Goal: Information Seeking & Learning: Learn about a topic

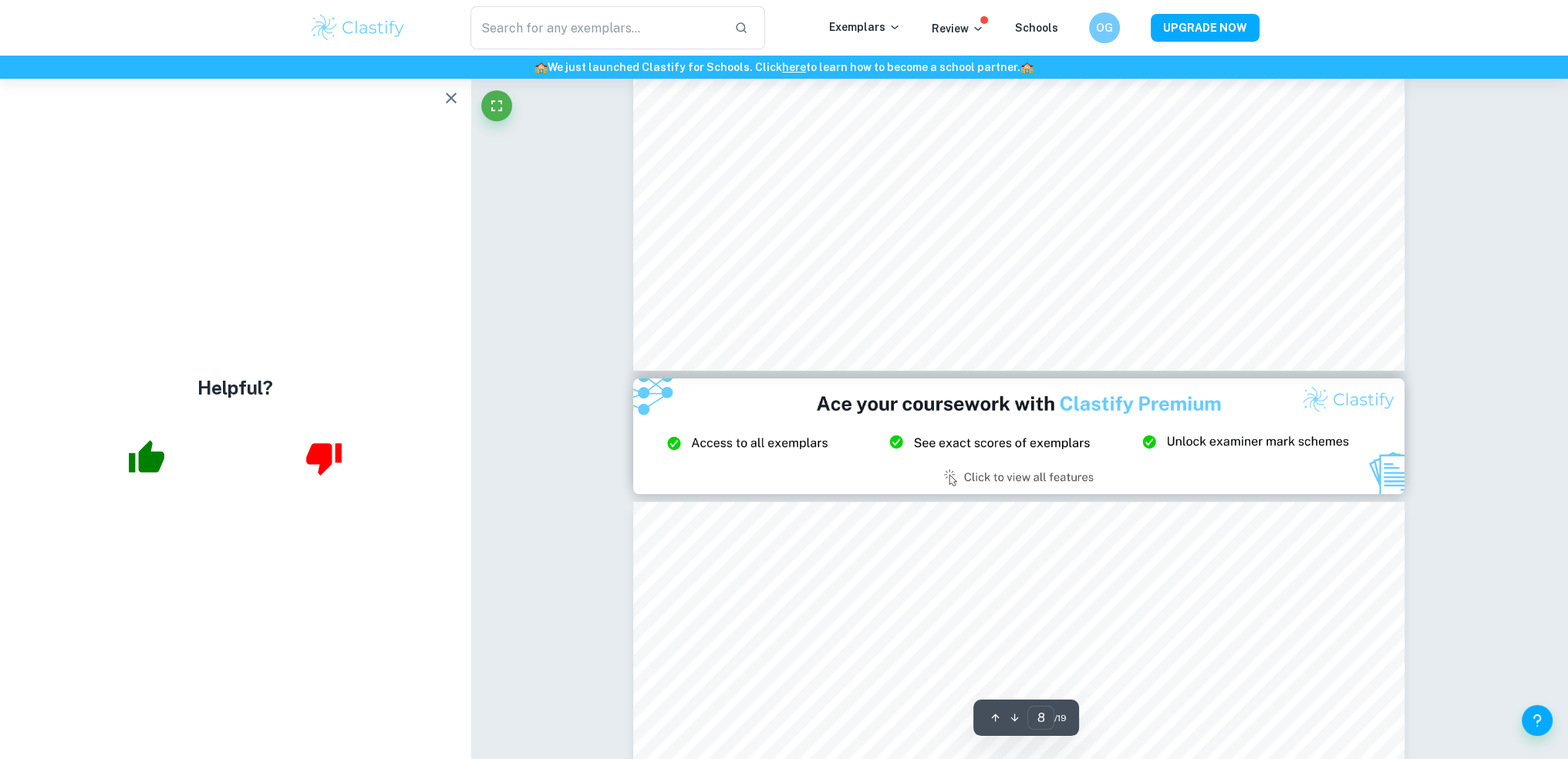
scroll to position [7997, 0]
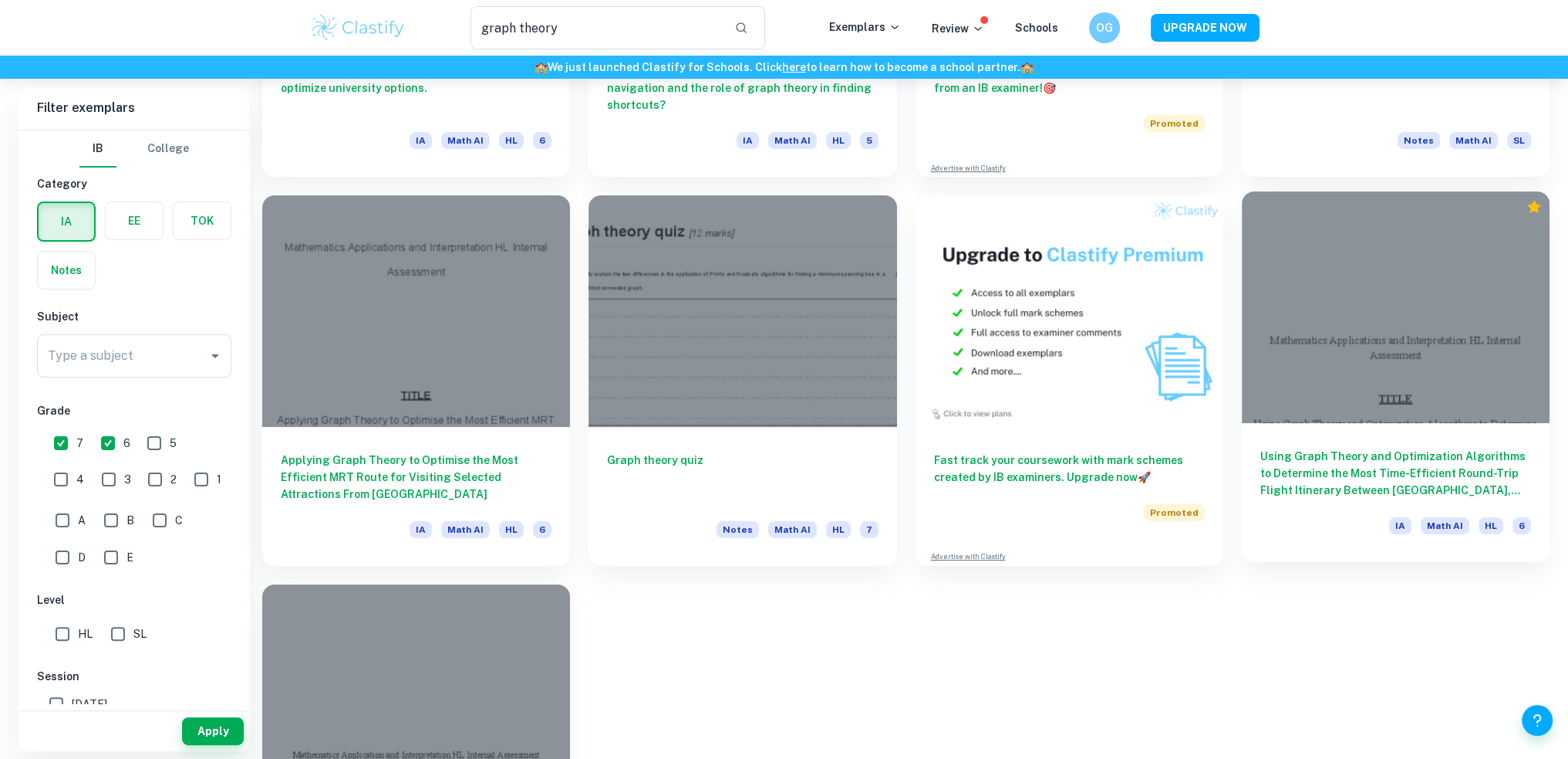
scroll to position [324, 0]
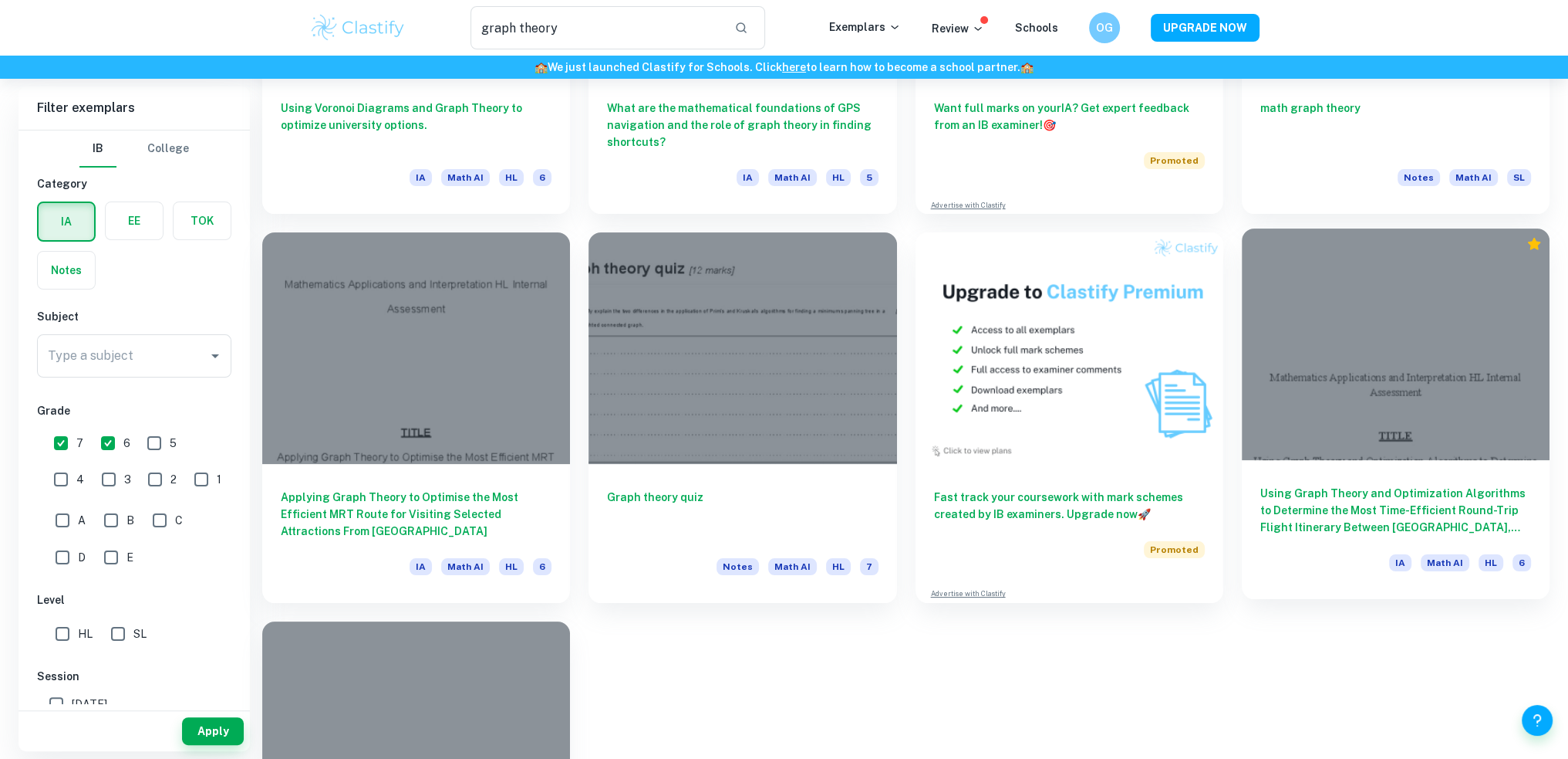
click at [1344, 380] on div at bounding box center [1396, 344] width 308 height 230
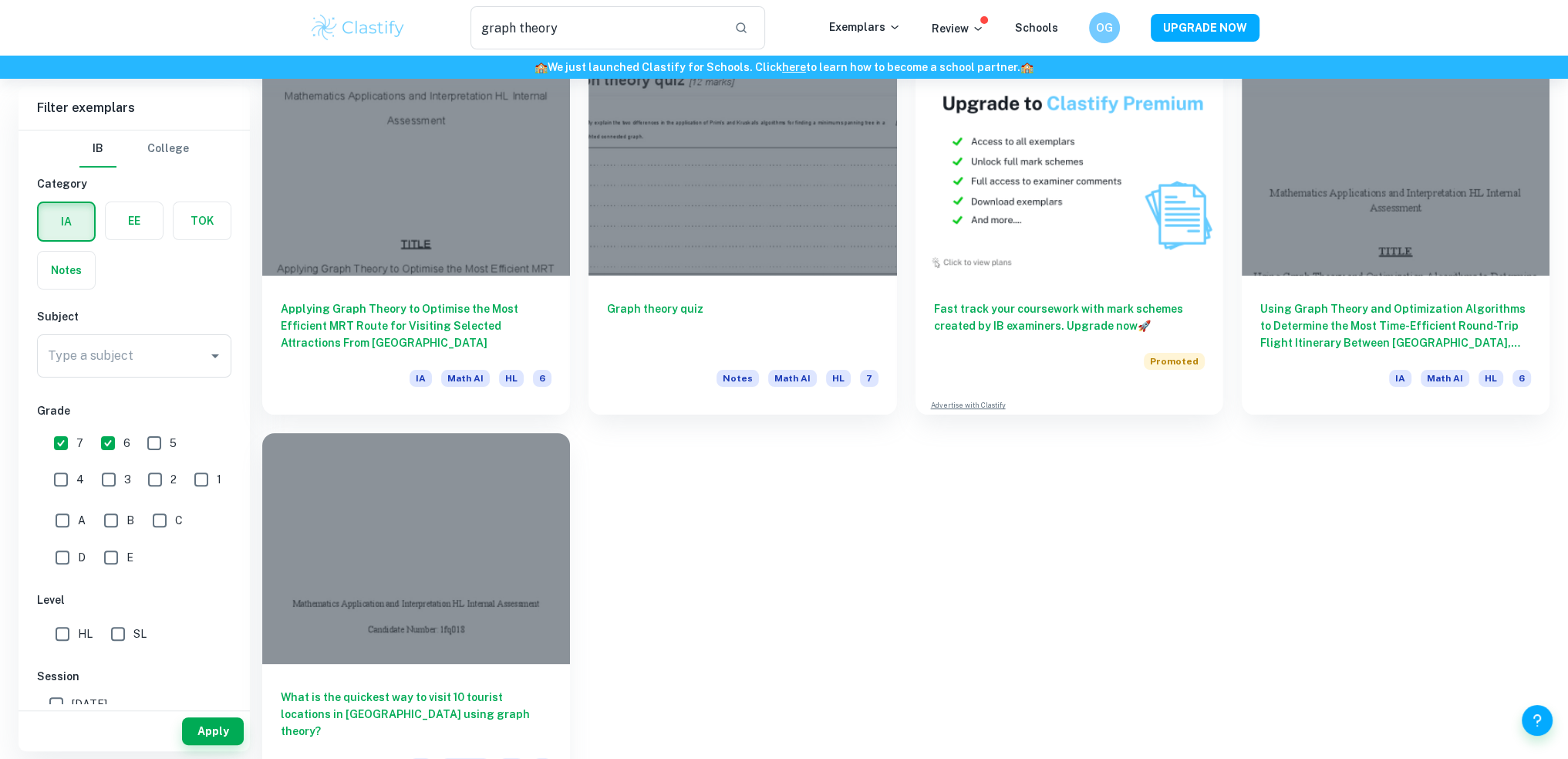
scroll to position [556, 0]
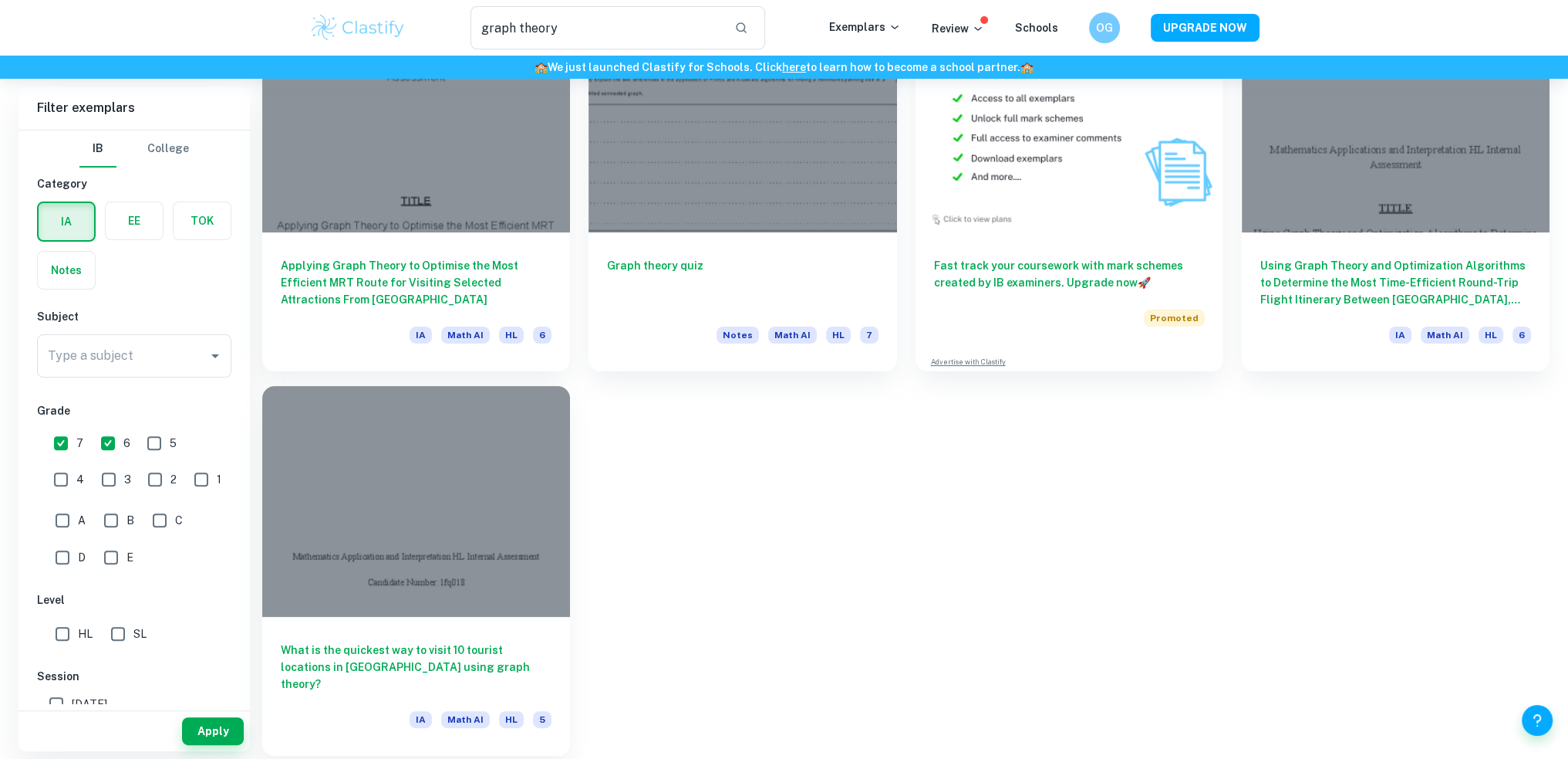
click at [466, 466] on div at bounding box center [416, 501] width 308 height 230
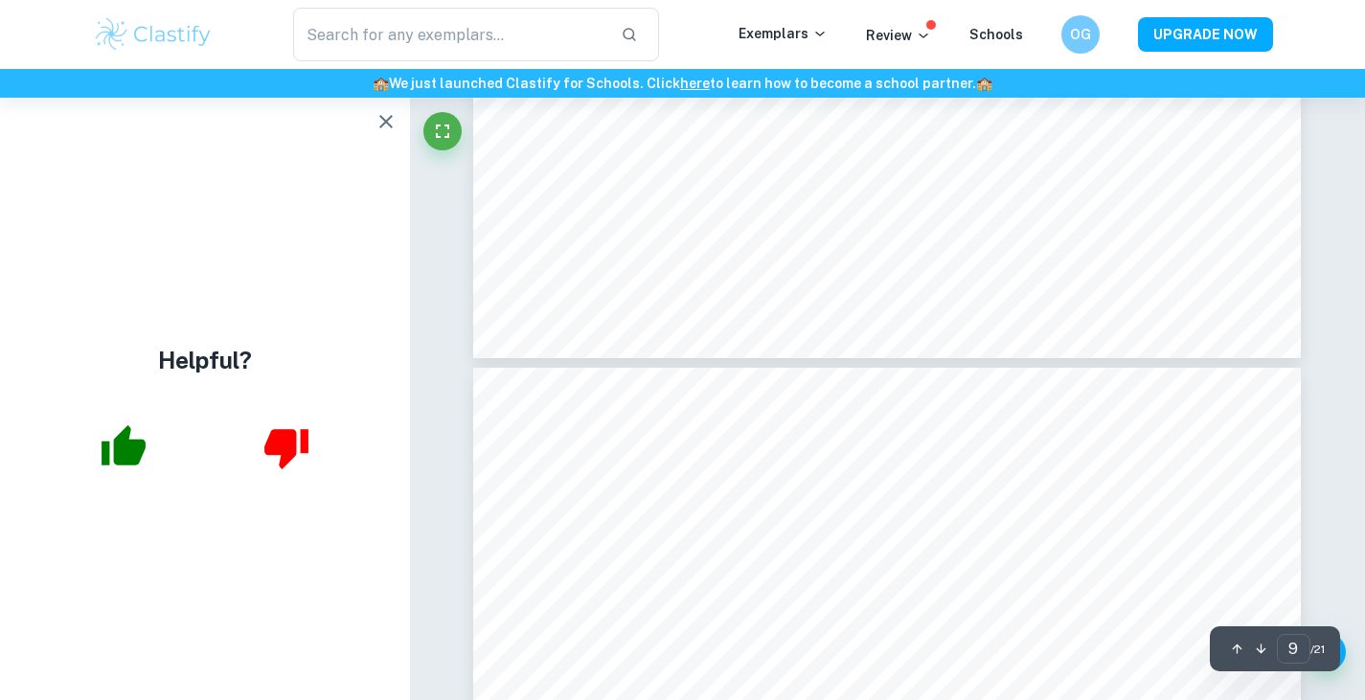
scroll to position [10766, 0]
click at [385, 120] on icon "button" at bounding box center [385, 121] width 13 height 13
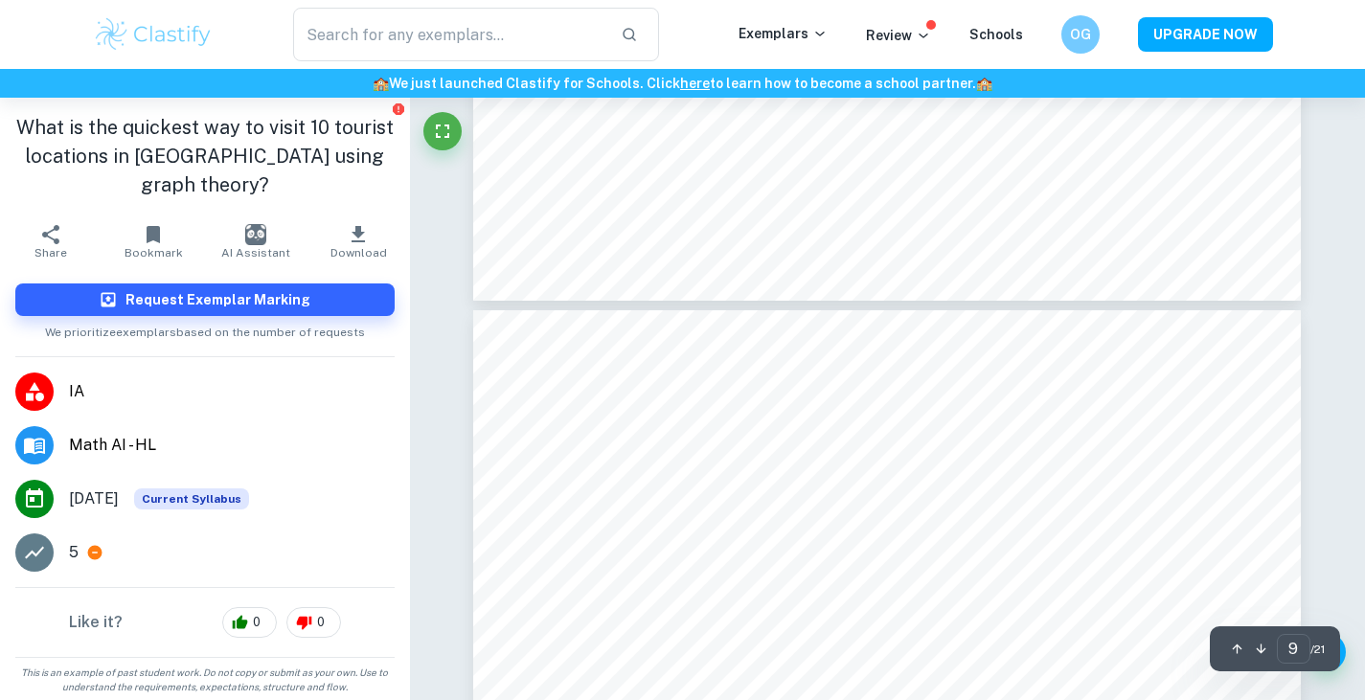
type input "10"
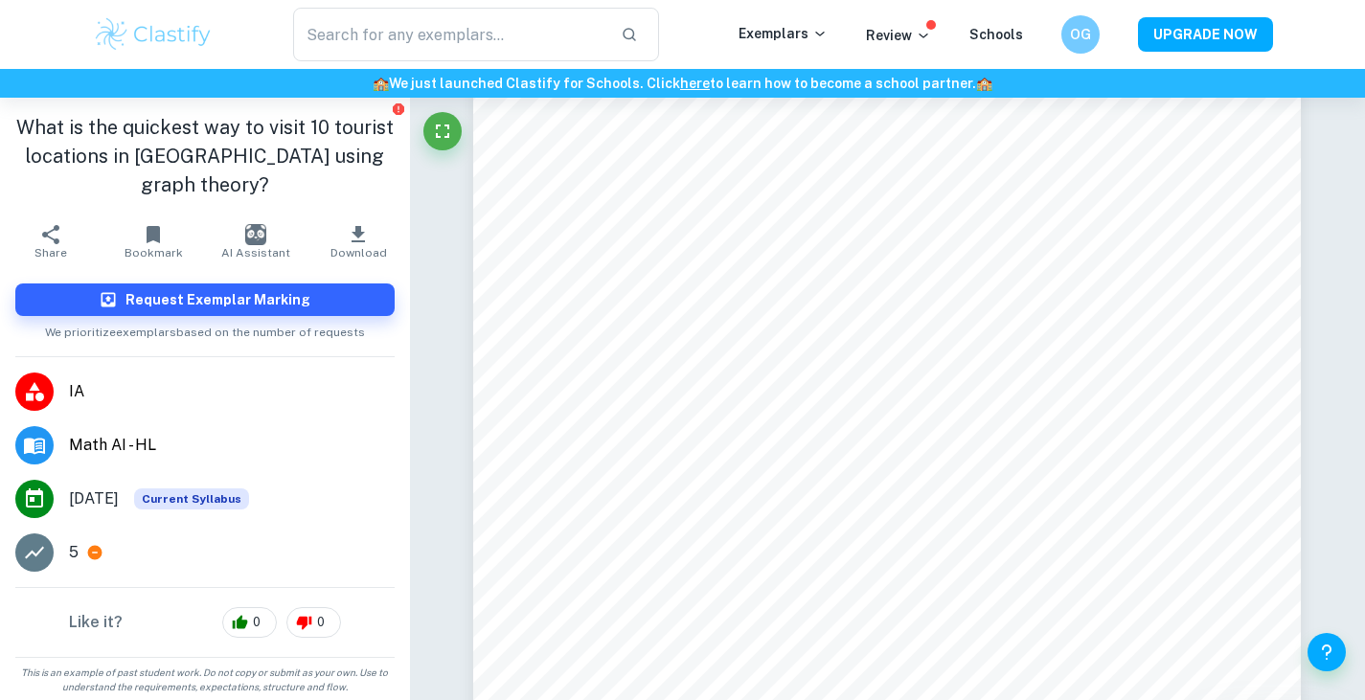
type input "graph theory"
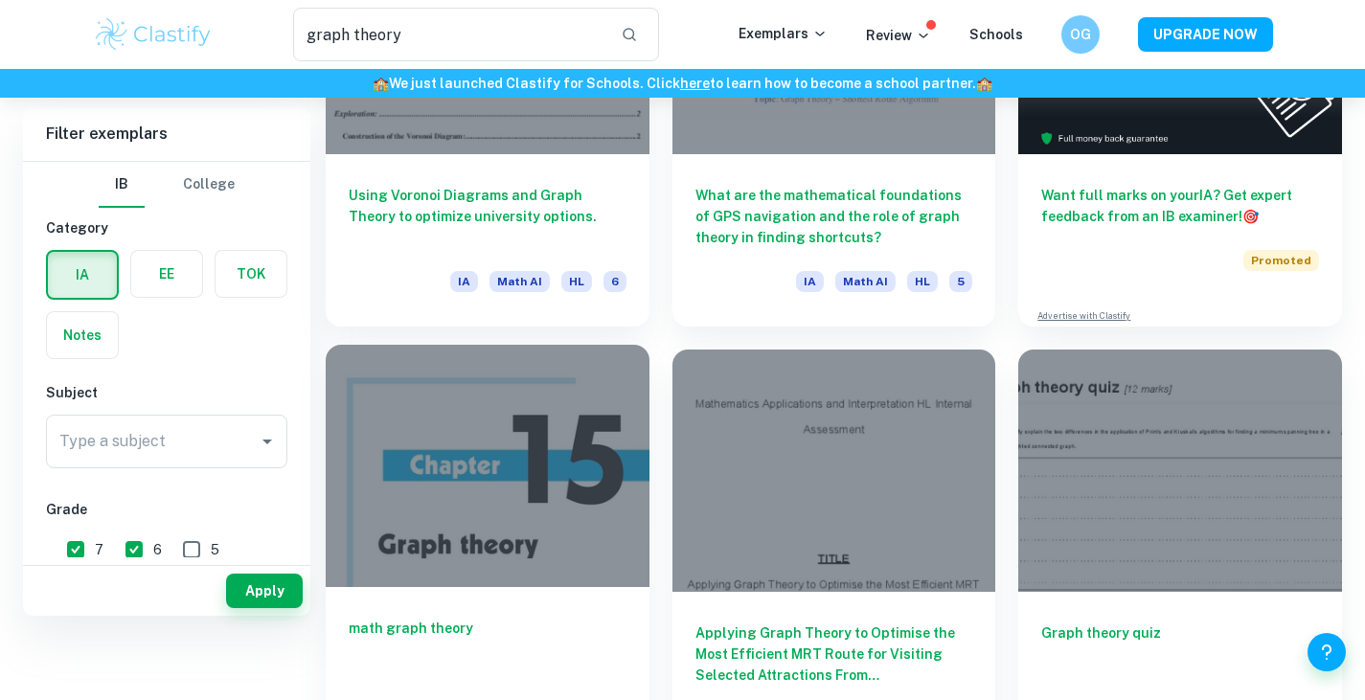
scroll to position [33, 0]
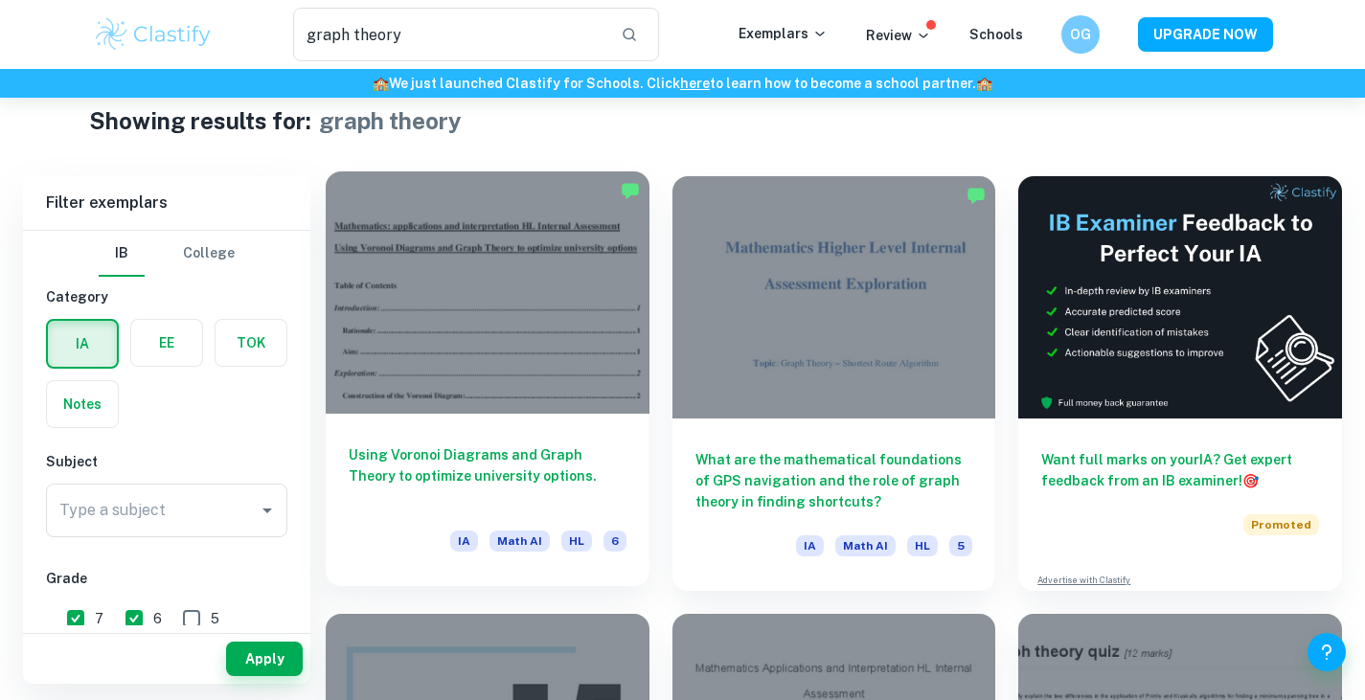
click at [514, 329] on div at bounding box center [488, 292] width 324 height 242
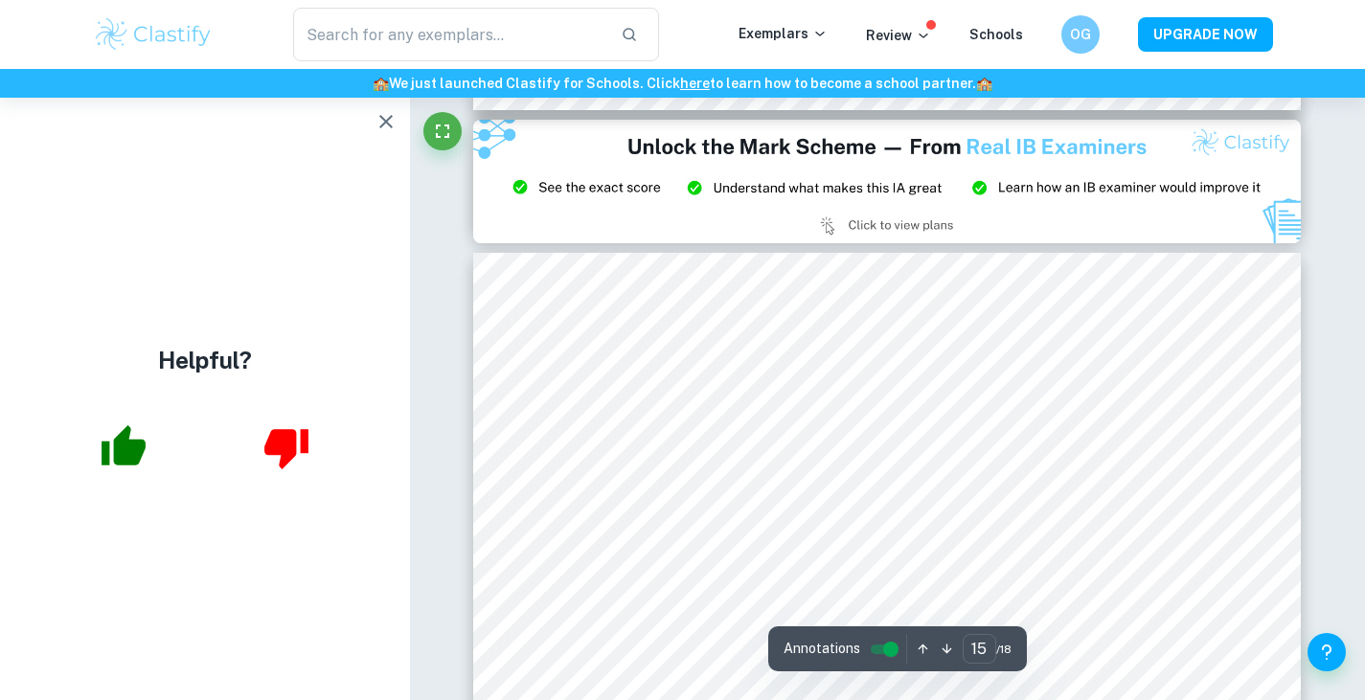
scroll to position [16858, 0]
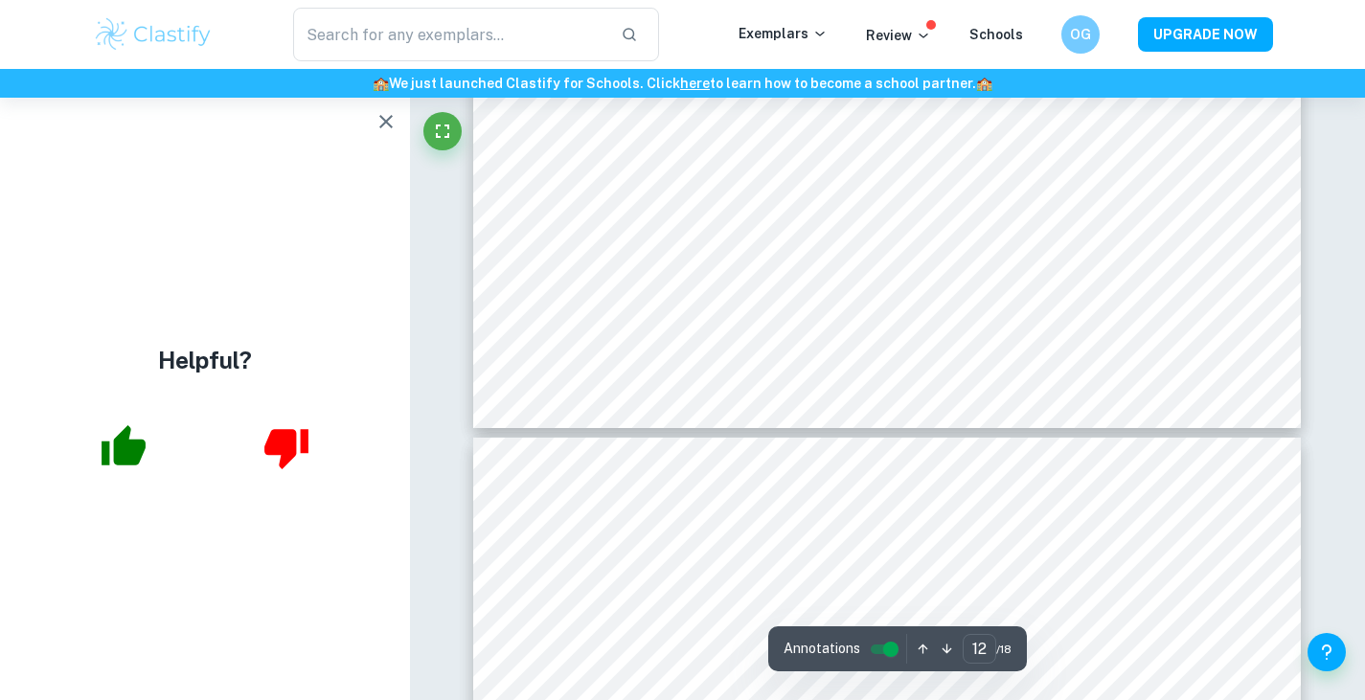
type input "13"
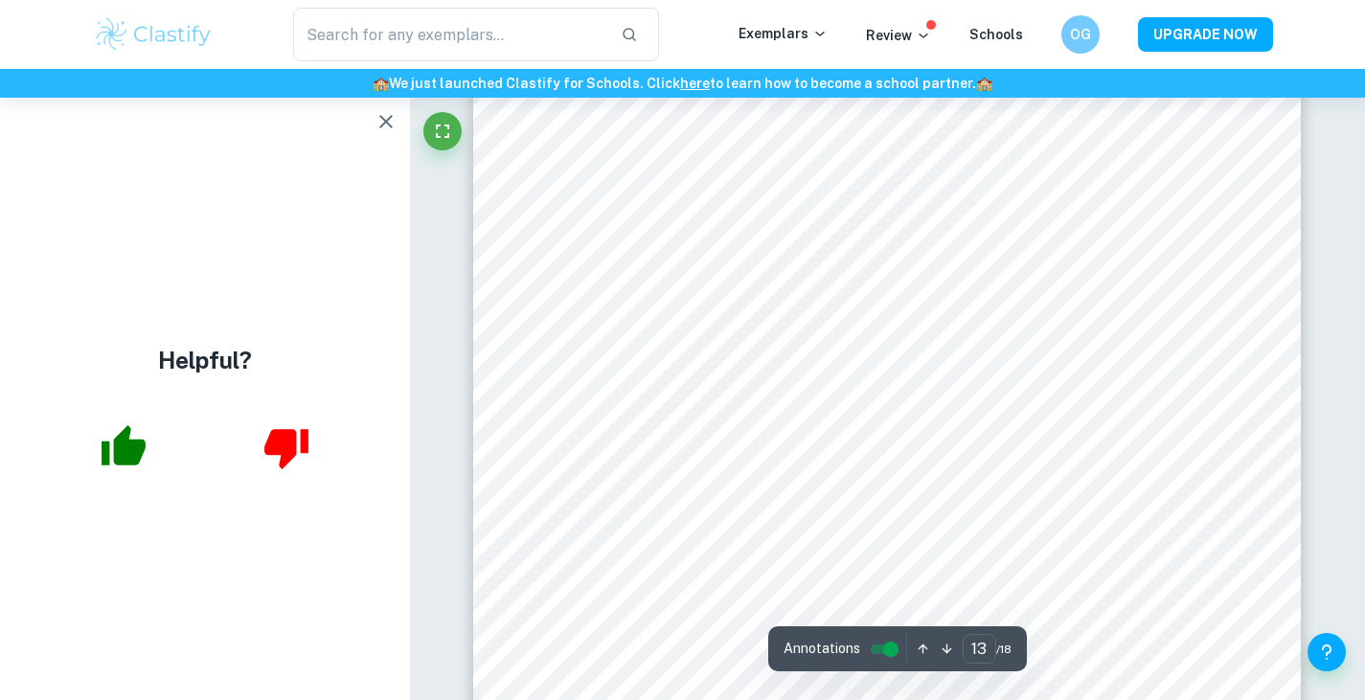
scroll to position [14943, 0]
